Goal: Check status: Check status

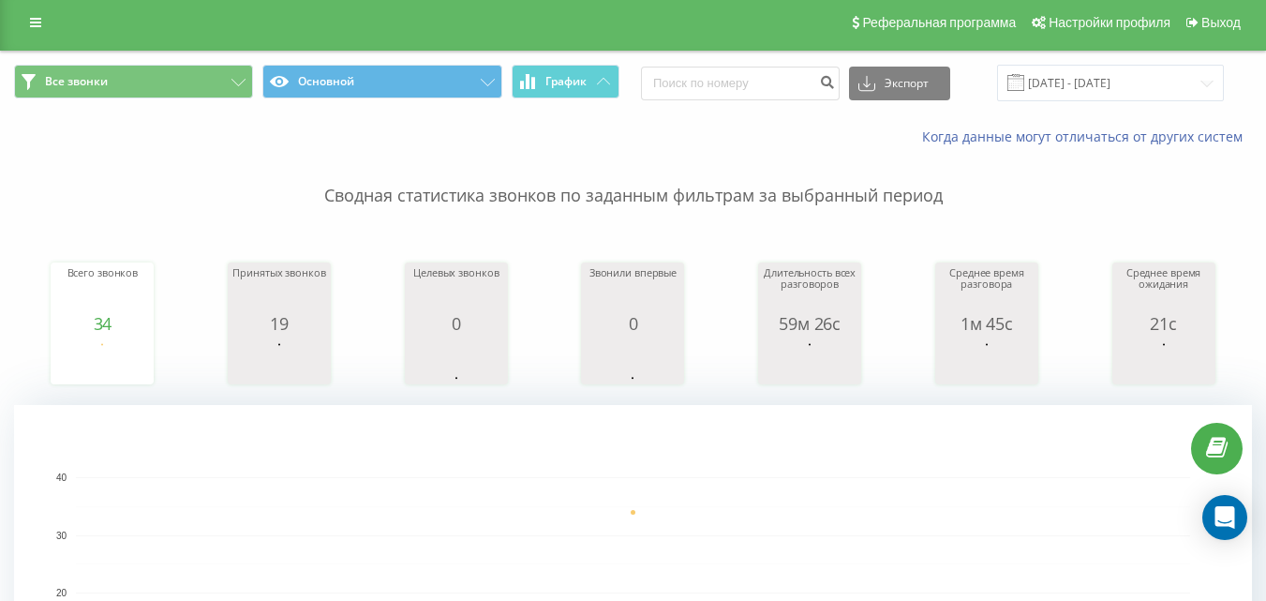
scroll to position [468, 0]
